Goal: Complete application form

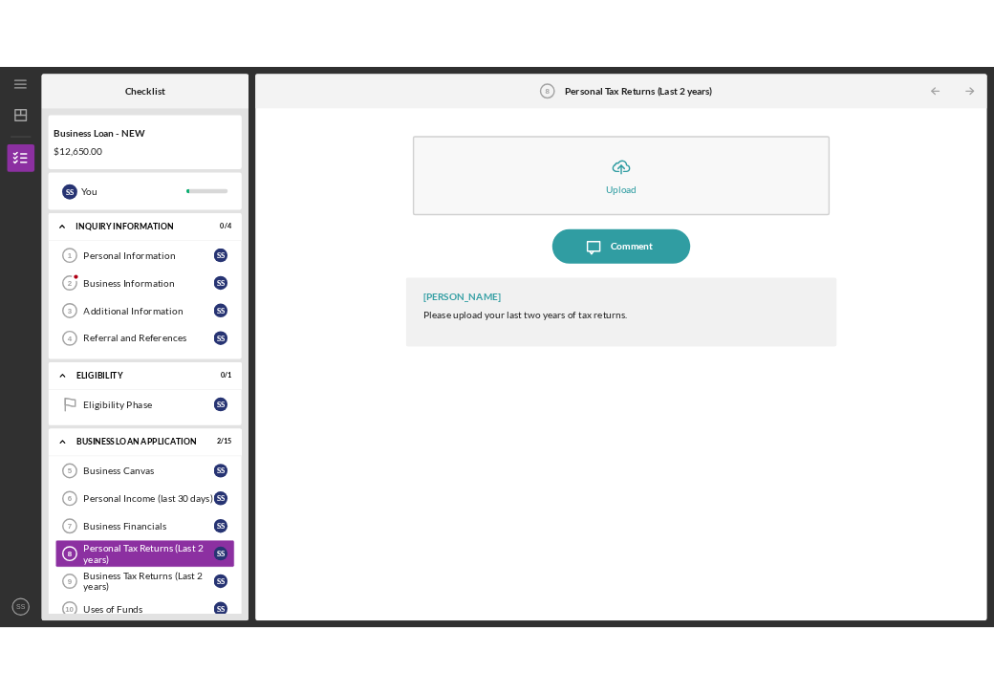
scroll to position [293, 0]
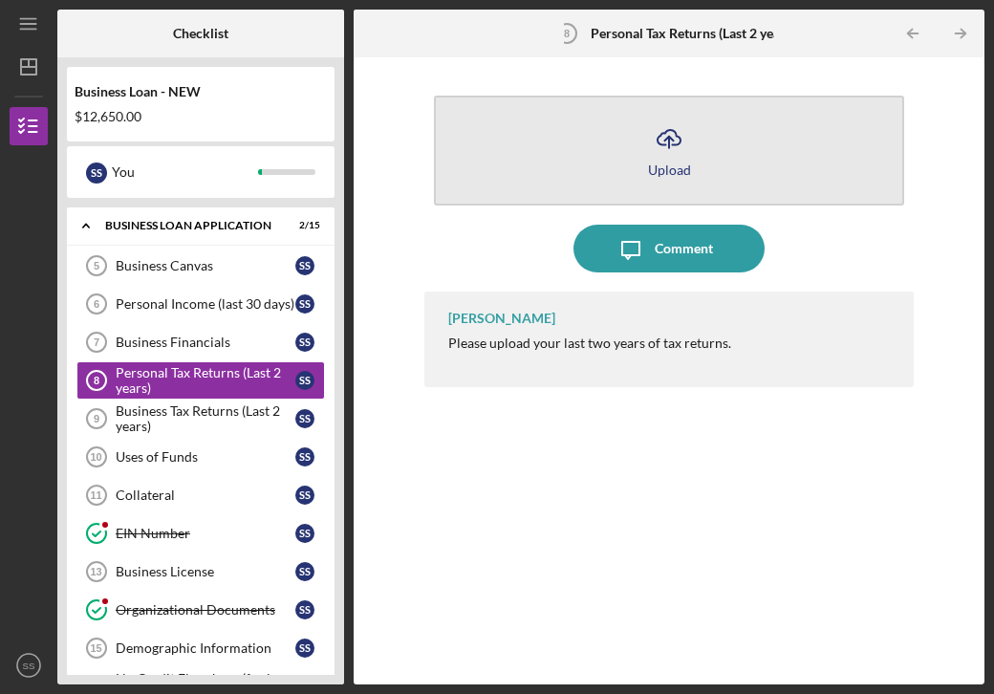
click at [679, 167] on div "Upload" at bounding box center [669, 169] width 43 height 14
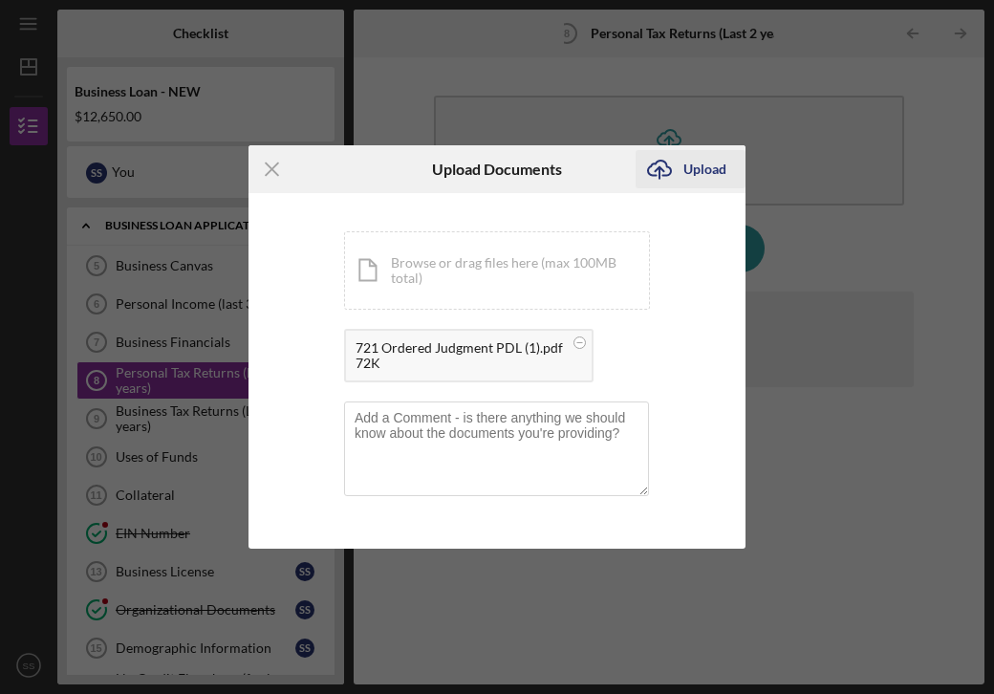
click at [691, 173] on div "Upload" at bounding box center [704, 169] width 43 height 38
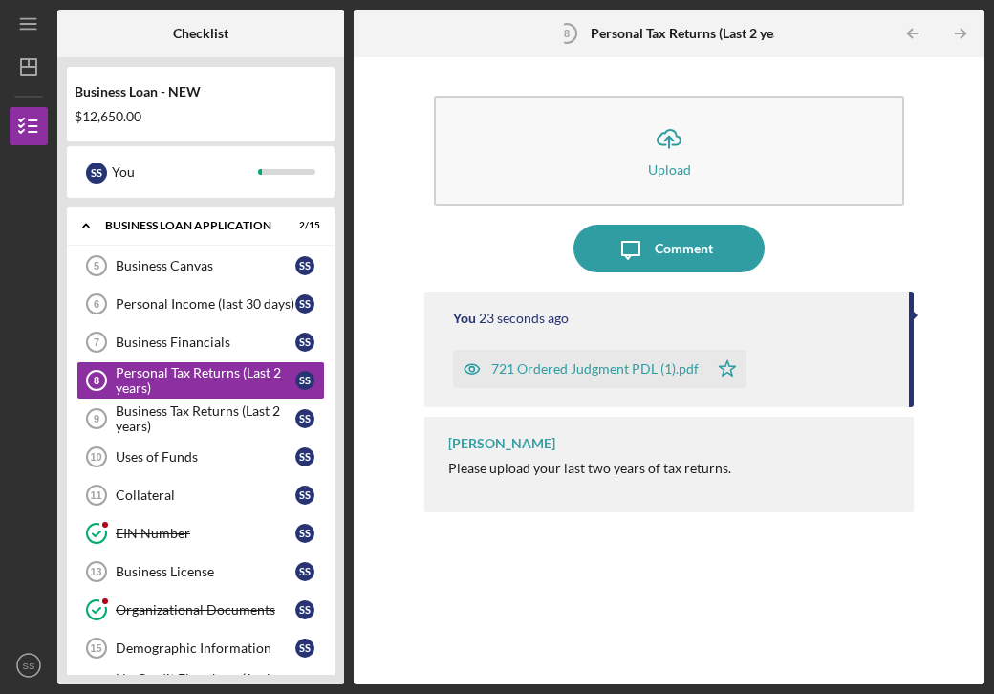
click at [470, 369] on icon "button" at bounding box center [472, 369] width 38 height 38
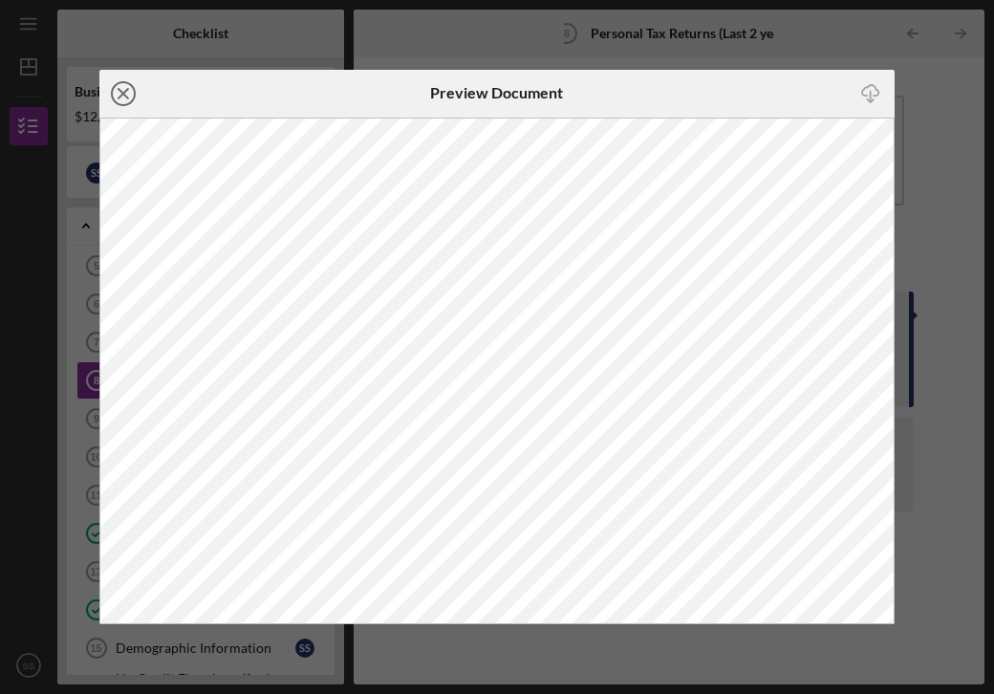
click at [123, 92] on line at bounding box center [123, 94] width 10 height 10
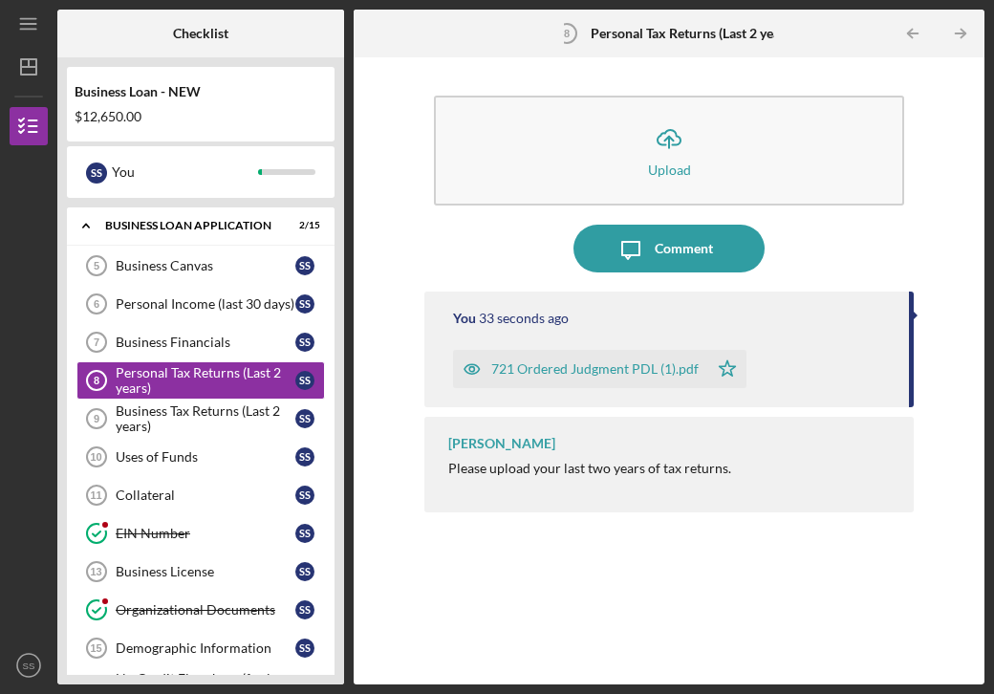
click at [913, 312] on div at bounding box center [915, 316] width 5 height 10
click at [912, 327] on div "You 34 seconds ago 721 Ordered Judgment PDL (1).pdf Icon/Star" at bounding box center [668, 349] width 489 height 116
click at [913, 314] on div at bounding box center [915, 316] width 5 height 10
drag, startPoint x: 608, startPoint y: 380, endPoint x: 350, endPoint y: 304, distance: 269.1
click at [350, 305] on div "Checklist Business Loan - NEW $12,650.00 S S You Icon/Expander INQUIRY INFORMAT…" at bounding box center [520, 347] width 927 height 675
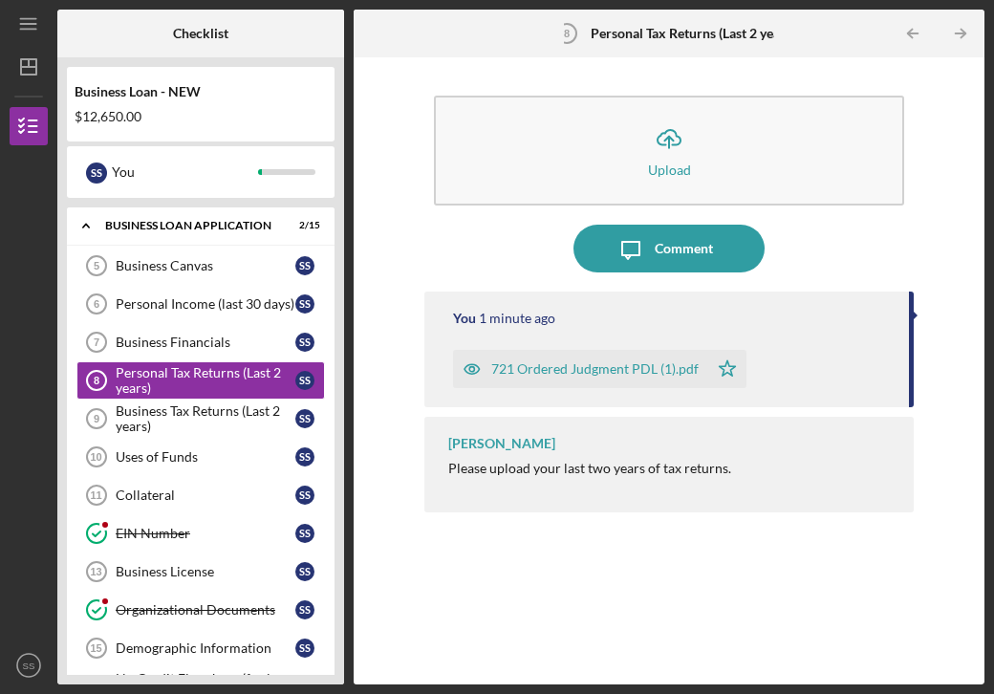
click at [678, 371] on div "721 Ordered Judgment PDL (1).pdf" at bounding box center [594, 368] width 207 height 15
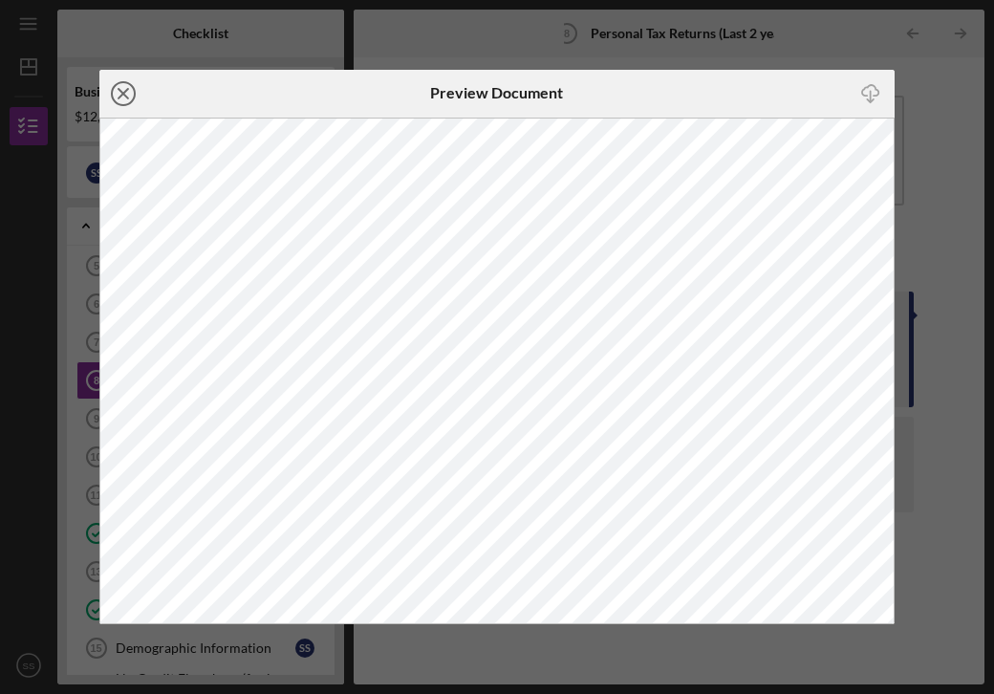
click at [119, 89] on line at bounding box center [123, 94] width 10 height 10
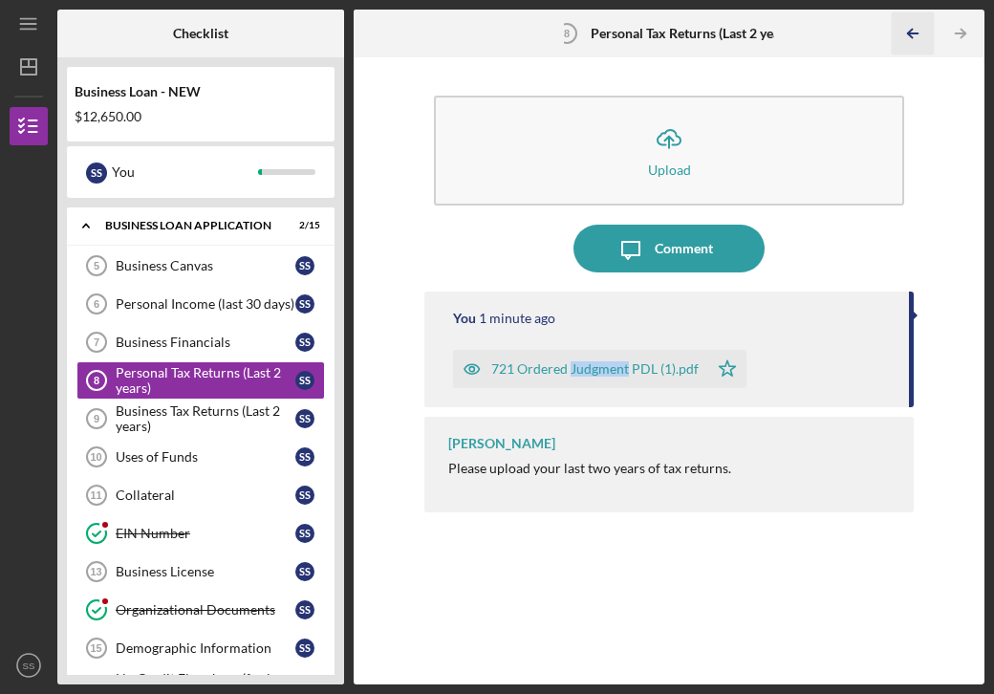
click at [911, 30] on polyline "button" at bounding box center [910, 34] width 5 height 9
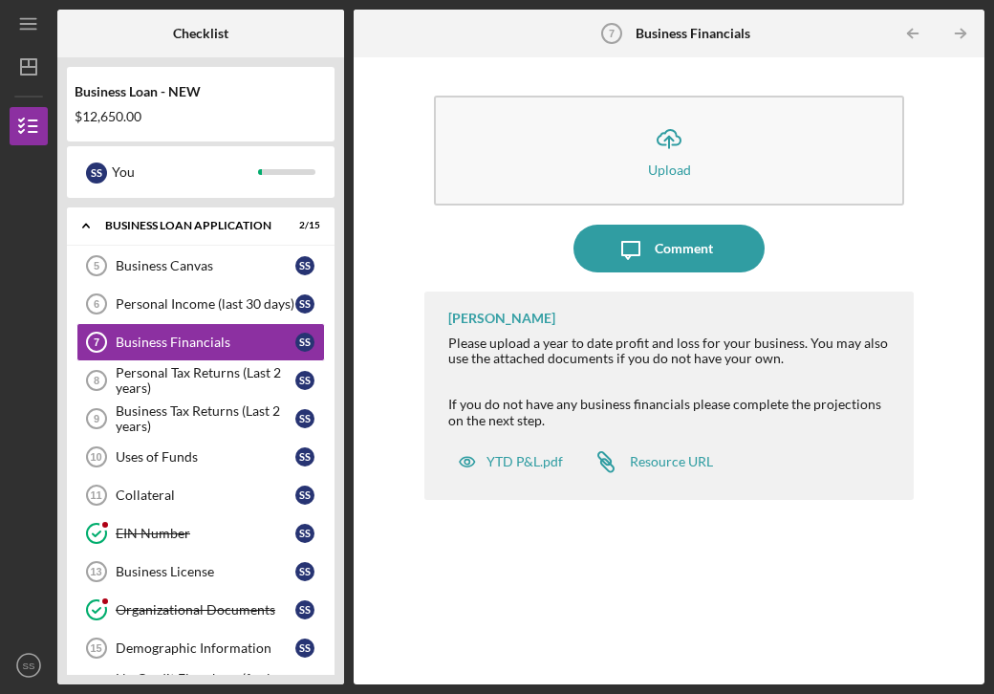
click at [911, 30] on polyline "button" at bounding box center [910, 34] width 5 height 9
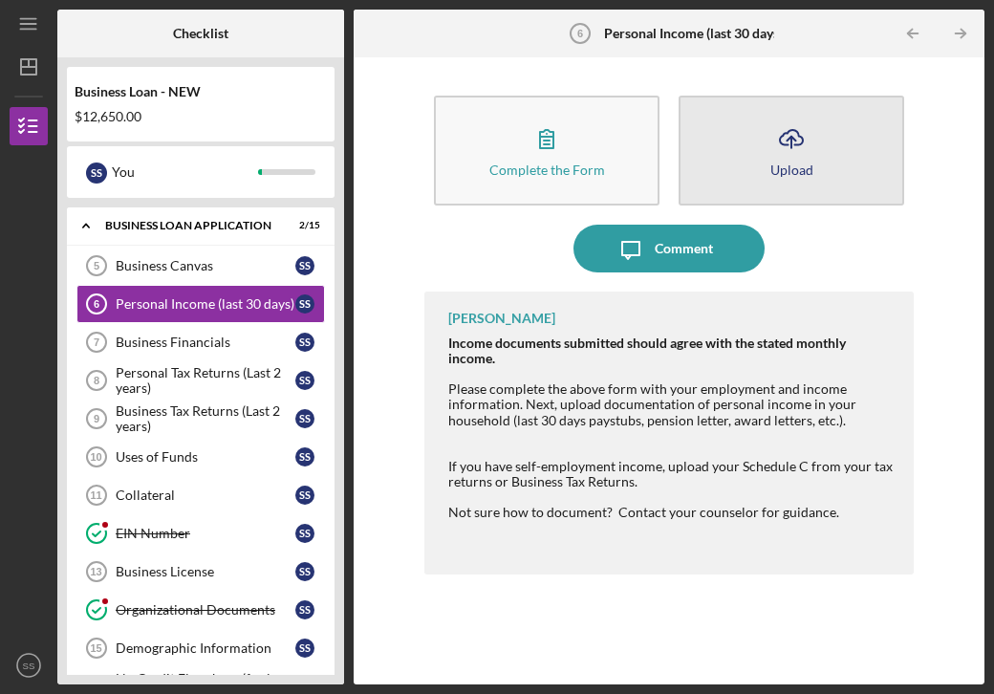
click at [792, 156] on icon "Icon/Upload" at bounding box center [791, 139] width 48 height 48
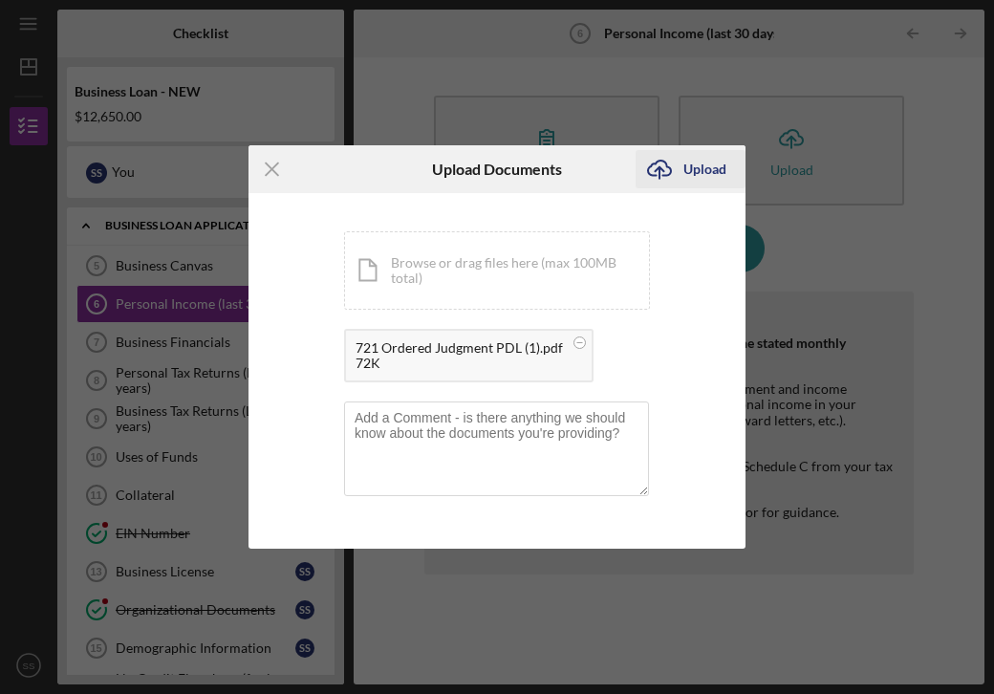
click at [706, 168] on div "Upload" at bounding box center [704, 169] width 43 height 38
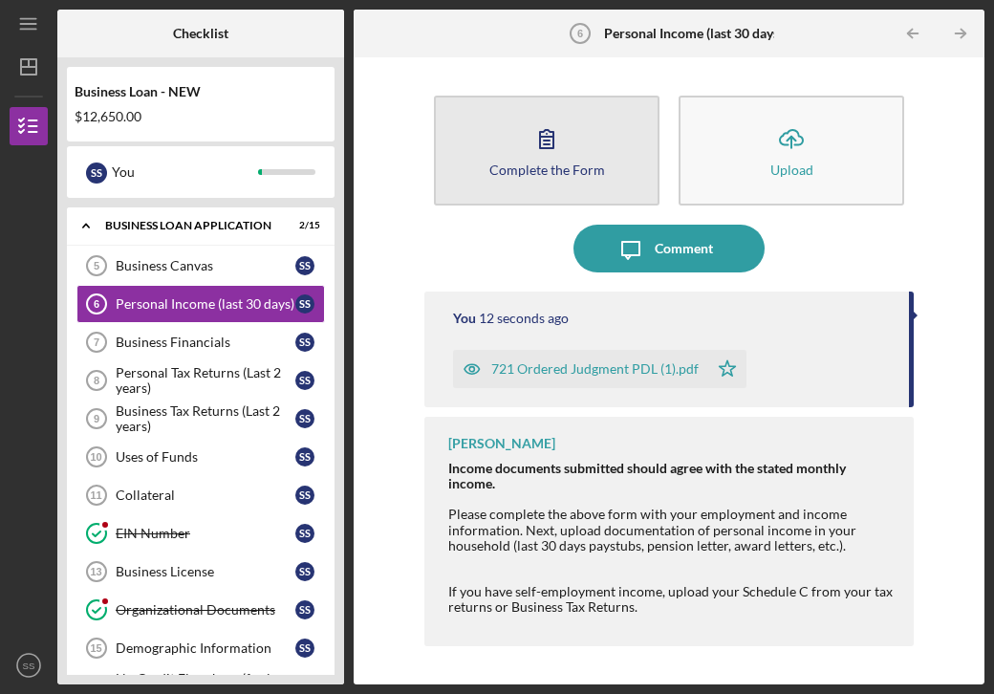
click at [526, 178] on button "Complete the Form Form" at bounding box center [547, 151] width 226 height 110
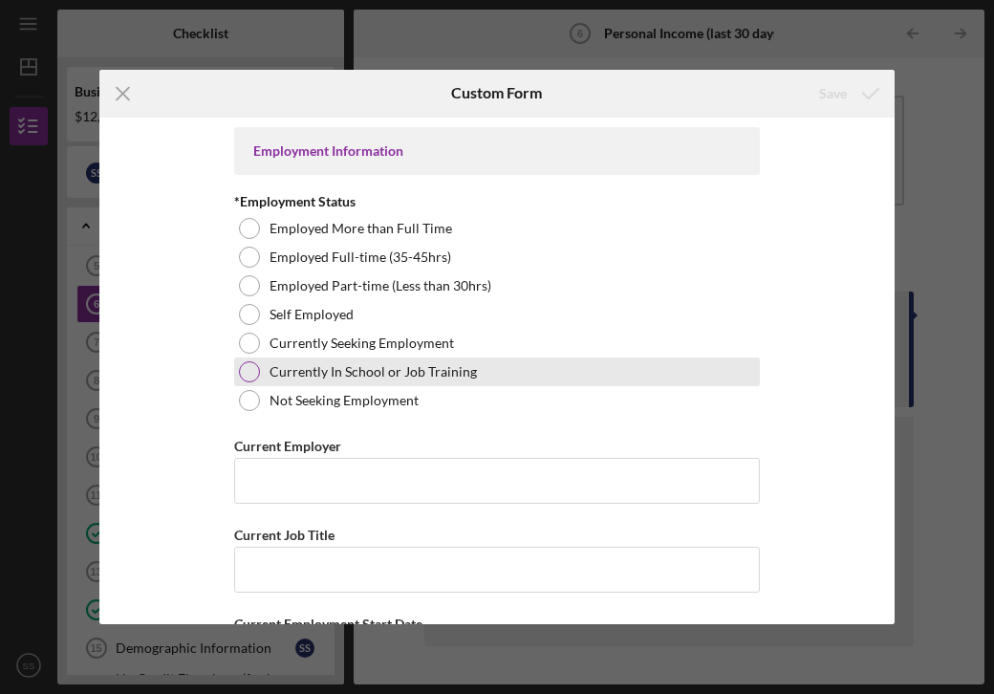
click at [252, 367] on div at bounding box center [249, 371] width 21 height 21
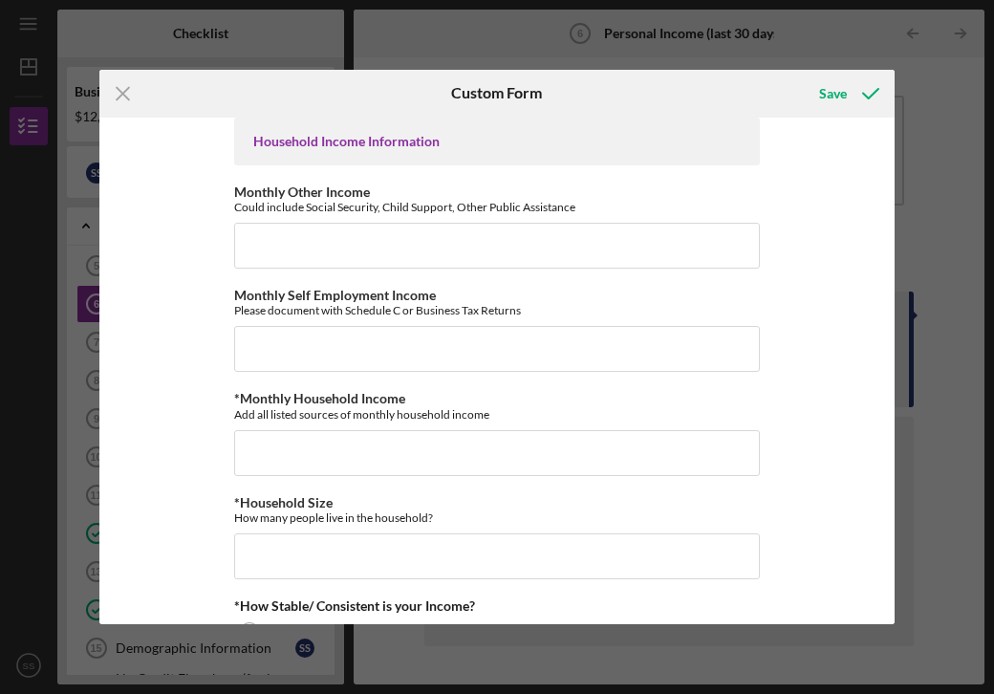
scroll to position [656, 0]
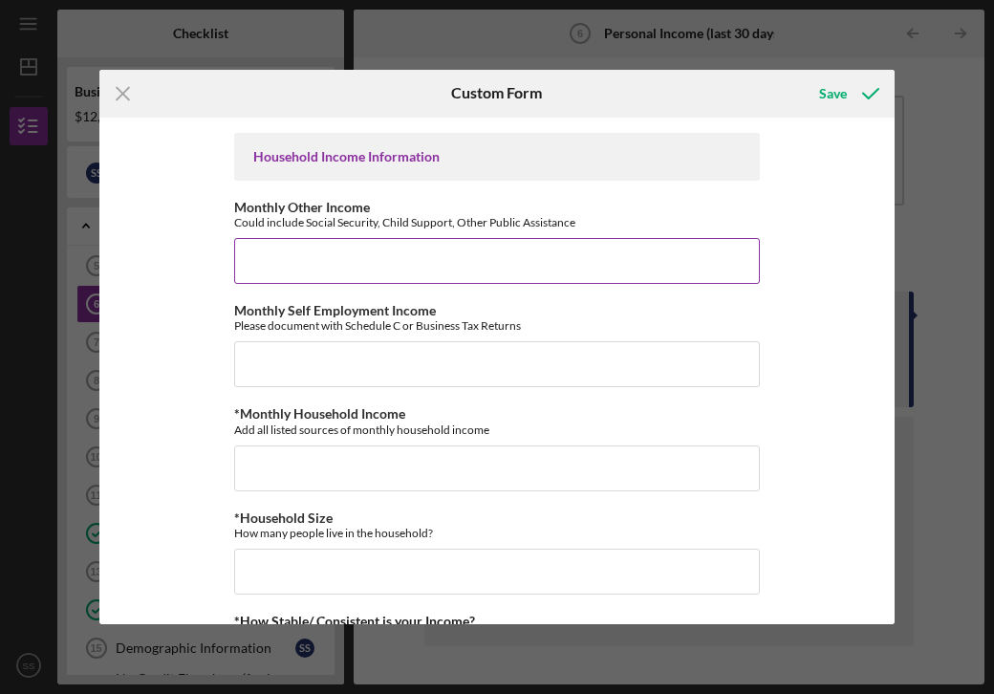
click at [297, 279] on input "Monthly Other Income" at bounding box center [497, 261] width 526 height 46
click at [295, 261] on input "$7,000" at bounding box center [497, 261] width 526 height 46
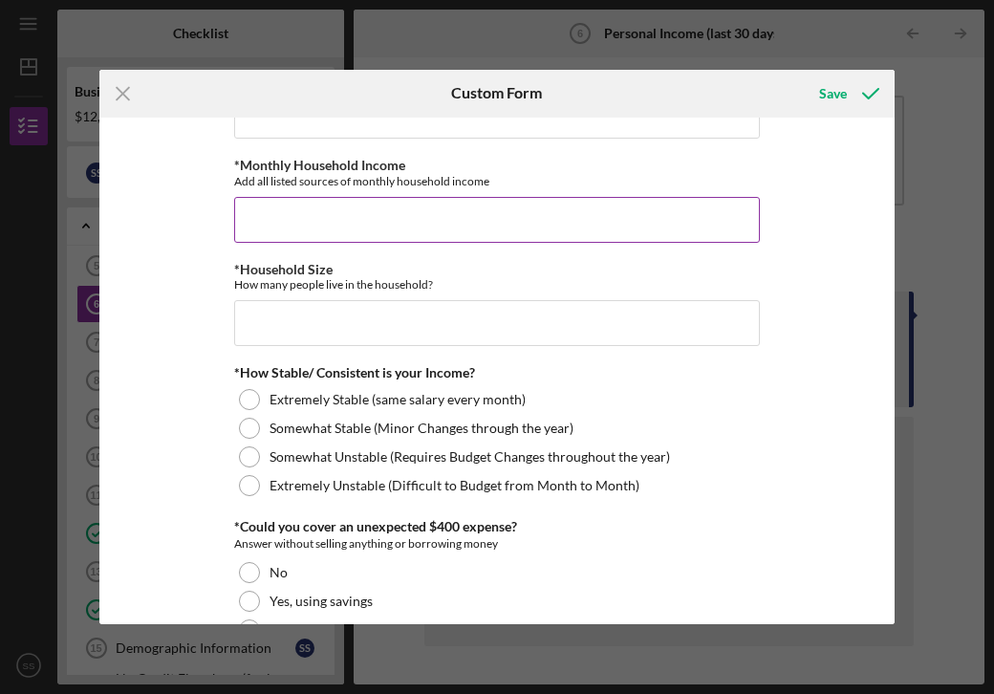
scroll to position [907, 0]
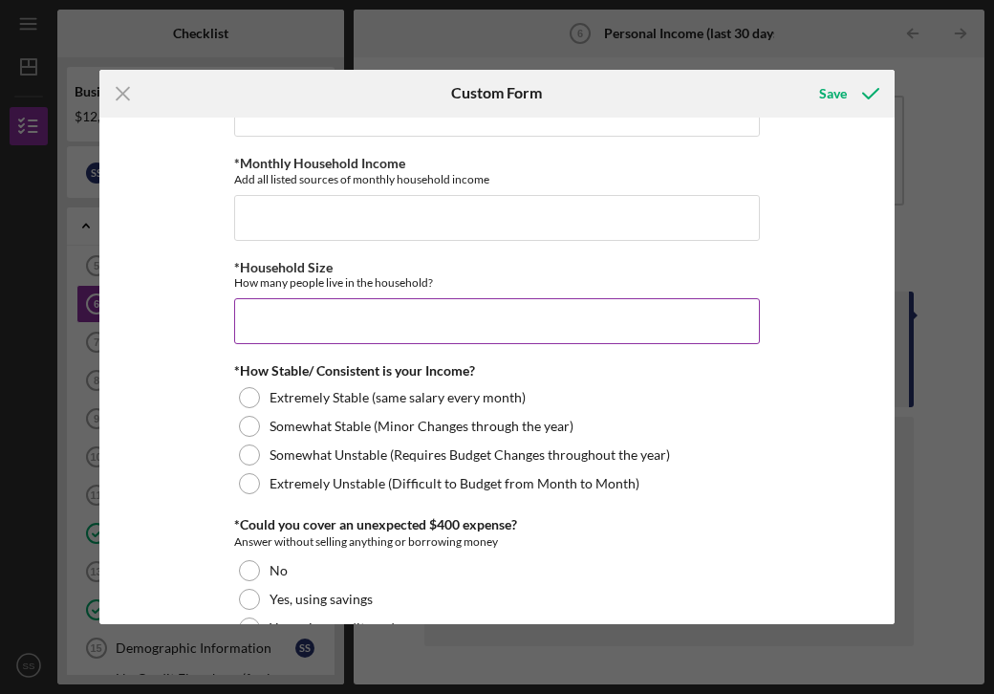
type input "$7,000"
click at [295, 308] on input "*Household Size" at bounding box center [497, 321] width 526 height 46
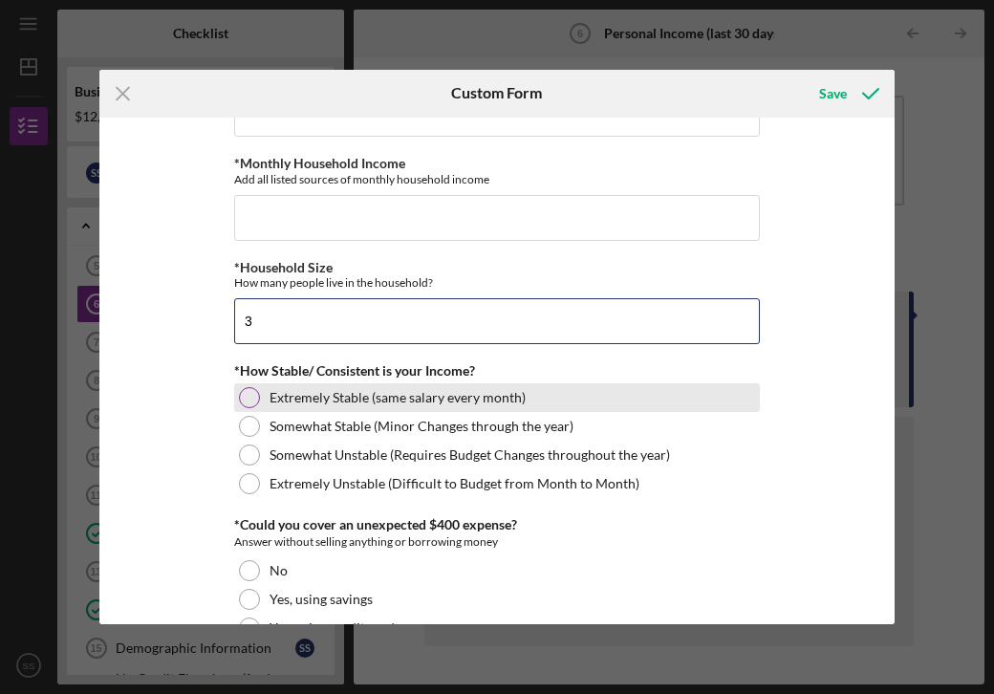
type input "3"
click at [252, 399] on div at bounding box center [249, 397] width 21 height 21
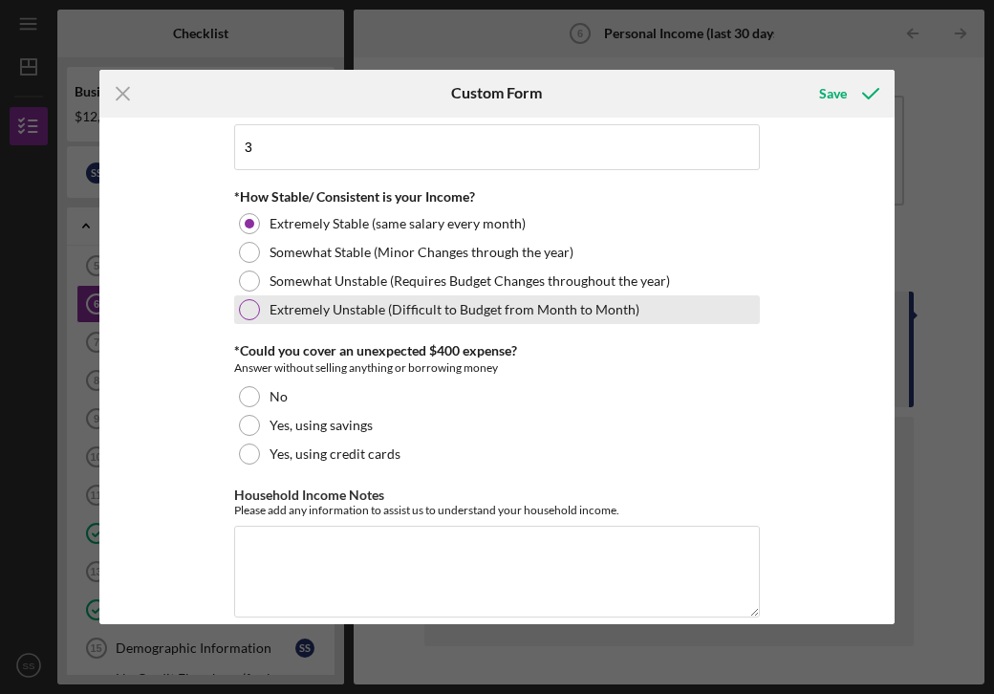
scroll to position [1082, 0]
